Goal: Task Accomplishment & Management: Complete application form

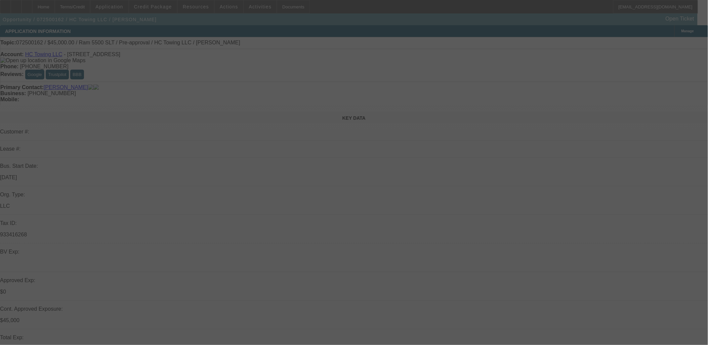
select select "0"
select select "2"
select select "0"
select select "2"
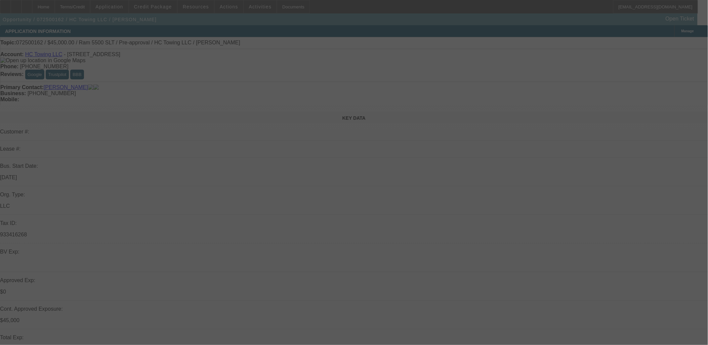
select select "0"
select select "0.15"
select select "2"
select select "0"
select select "0.1"
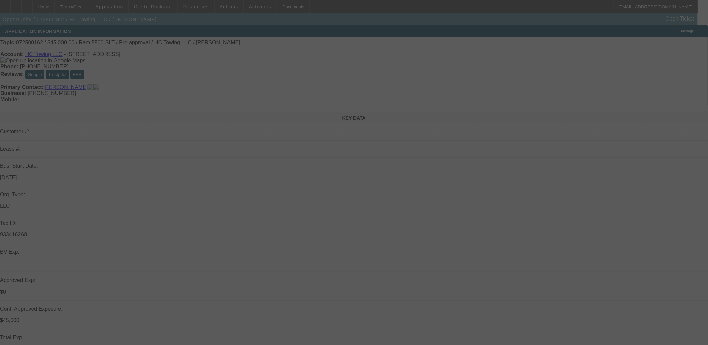
select select "0"
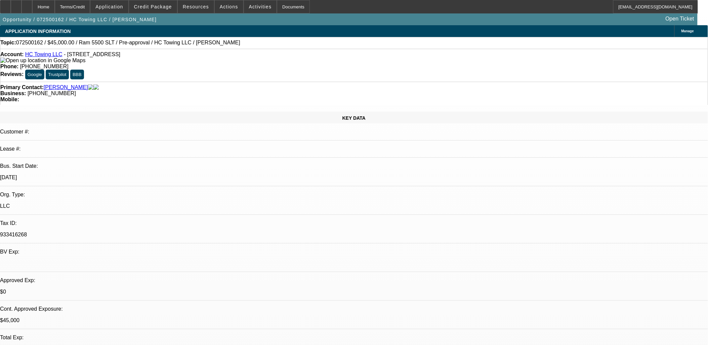
select select "1"
select select "2"
select select "6"
select select "1"
select select "2"
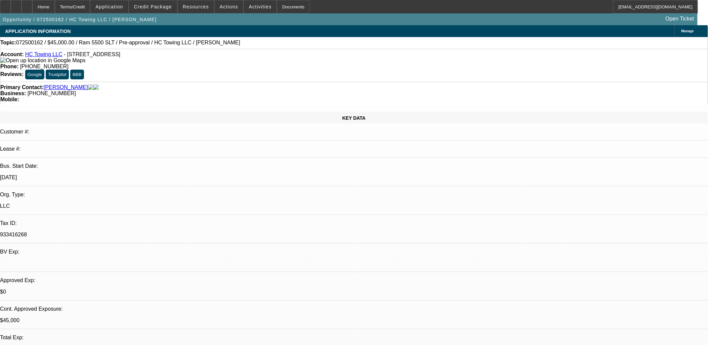
select select "6"
select select "1"
select select "2"
select select "6"
select select "1"
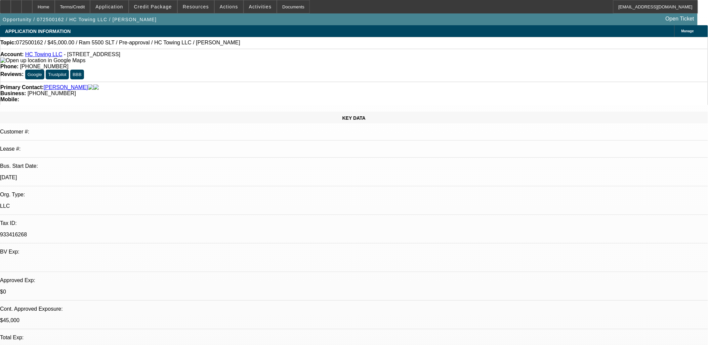
select select "1"
select select "6"
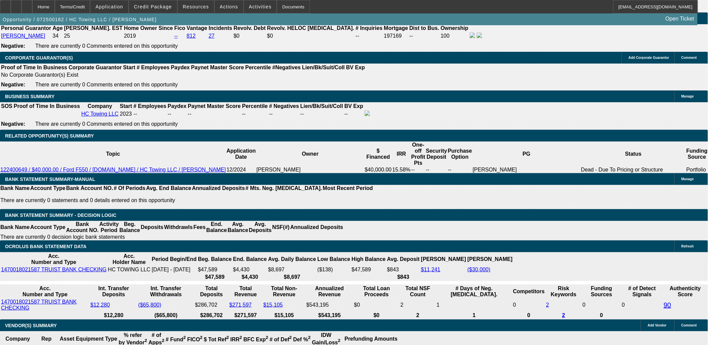
scroll to position [933, 0]
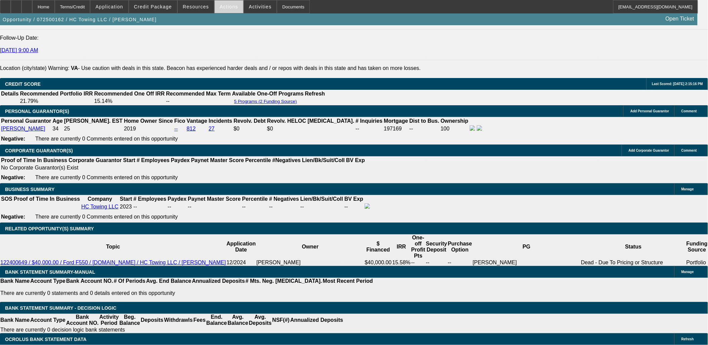
click at [226, 7] on span "Actions" at bounding box center [229, 6] width 18 height 5
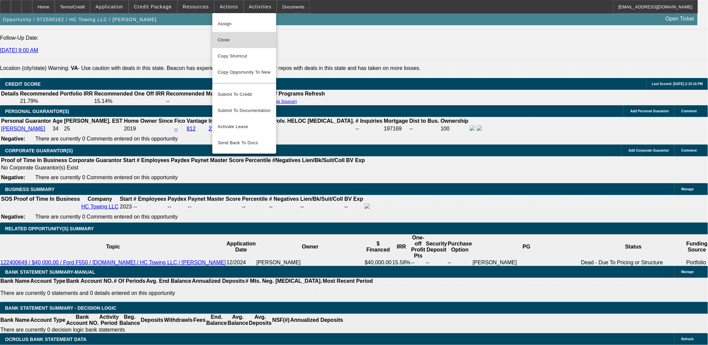
click at [241, 39] on span "Close" at bounding box center [244, 40] width 53 height 8
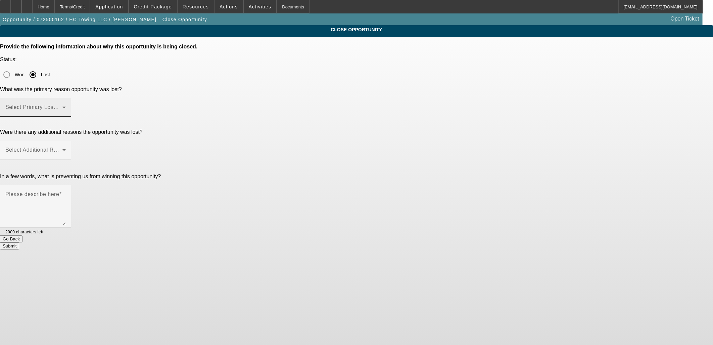
click at [62, 106] on span at bounding box center [33, 110] width 57 height 8
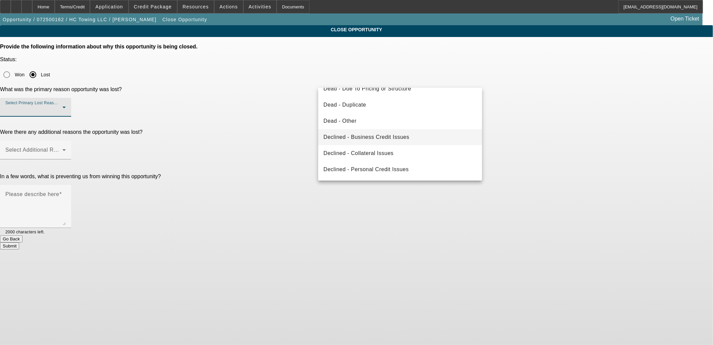
scroll to position [90, 0]
click at [188, 83] on div at bounding box center [356, 172] width 713 height 345
